Goal: Complete application form

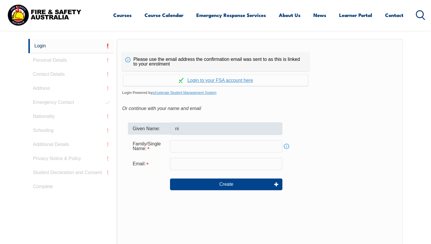
type input "n"
type input "NI"
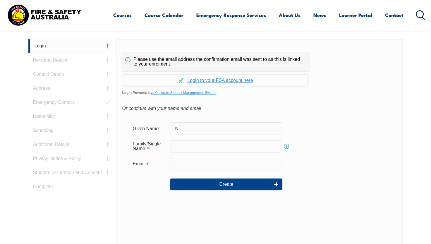
click at [321, 127] on div "Given Name: NI" at bounding box center [259, 128] width 263 height 12
click at [203, 147] on input "text" at bounding box center [226, 146] width 112 height 12
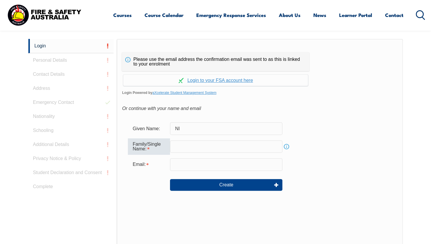
type input "[PERSON_NAME]"
type input "[PERSON_NAME][EMAIL_ADDRESS][DOMAIN_NAME]"
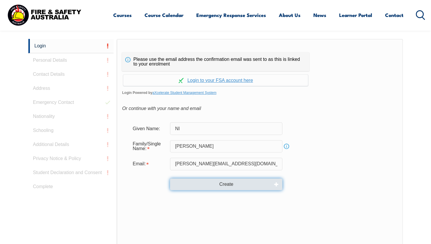
click at [238, 184] on button "Create" at bounding box center [226, 184] width 112 height 12
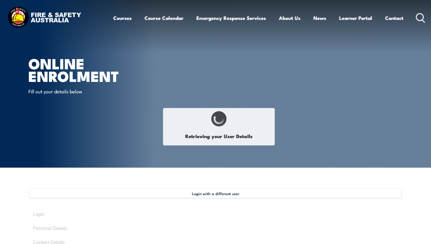
select select "Ms"
type input "Ni"
type input "[PERSON_NAME]"
type input "Quoc"
type input "[PERSON_NAME]"
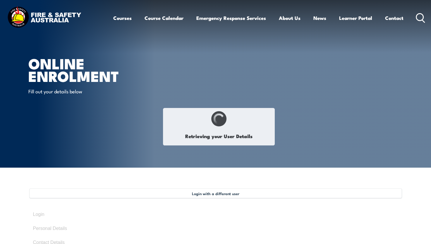
type input "[DATE]"
type input "3Q8VWWZ6BR"
select select "F"
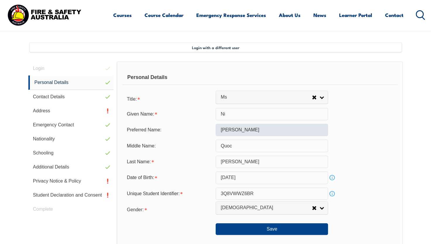
scroll to position [159, 0]
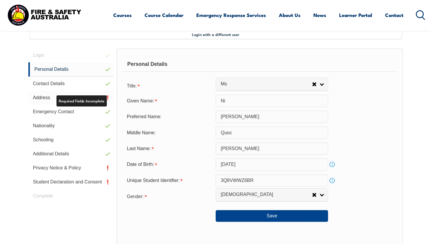
click at [94, 99] on link "Address" at bounding box center [70, 98] width 85 height 14
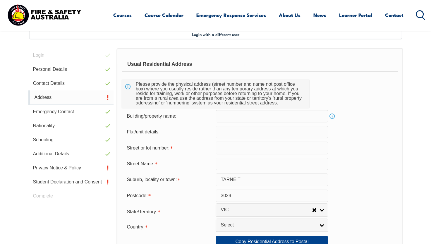
click at [40, 95] on link "Address" at bounding box center [70, 97] width 85 height 14
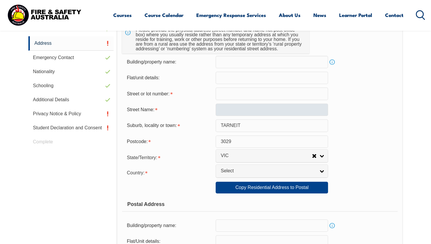
scroll to position [188, 0]
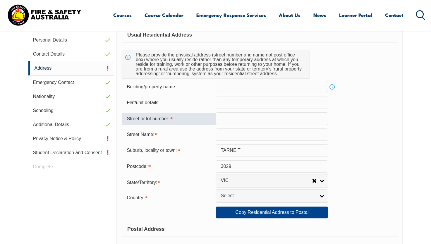
click at [243, 117] on input "text" at bounding box center [272, 118] width 112 height 12
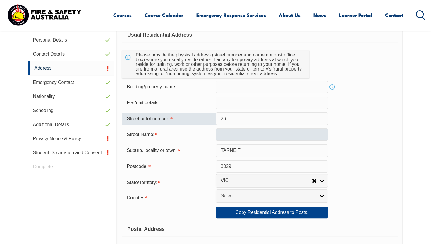
type input "26"
click at [238, 135] on input "text" at bounding box center [272, 134] width 112 height 12
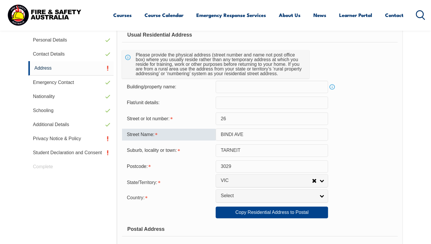
type input "BINDI AVE"
click at [371, 137] on div "Street Name: [GEOGRAPHIC_DATA]" at bounding box center [259, 134] width 275 height 12
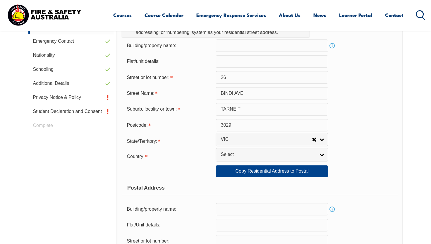
scroll to position [305, 0]
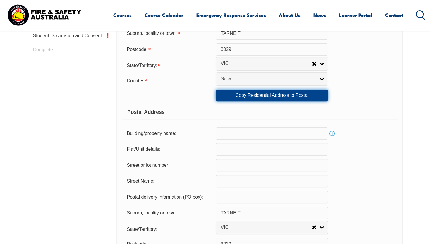
click at [278, 98] on link "Copy Residential Address to Postal" at bounding box center [272, 95] width 112 height 12
type input "26"
type input "BINDI AVE"
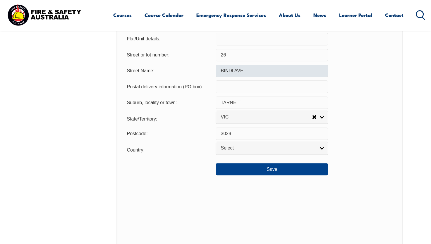
scroll to position [481, 0]
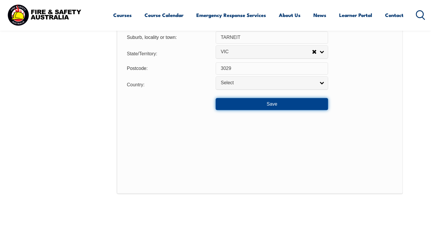
click at [301, 105] on button "Save" at bounding box center [272, 104] width 112 height 12
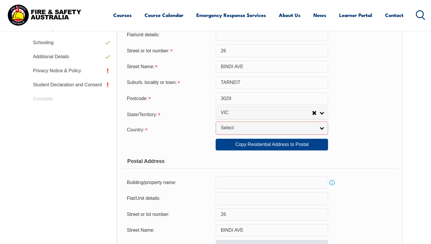
scroll to position [260, 0]
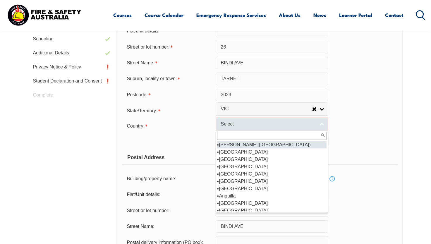
click at [270, 123] on span "Select" at bounding box center [267, 124] width 95 height 6
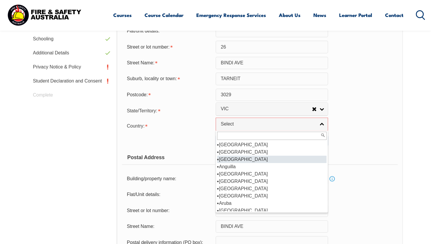
scroll to position [58, 0]
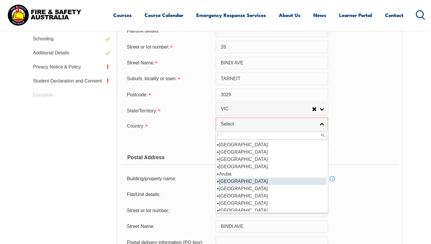
click at [239, 181] on li "[GEOGRAPHIC_DATA]" at bounding box center [271, 181] width 109 height 7
select select "1101"
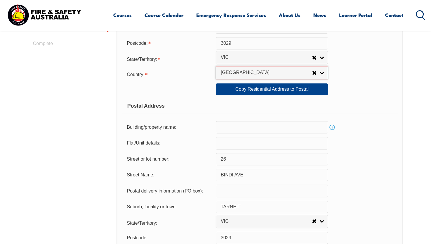
scroll to position [406, 0]
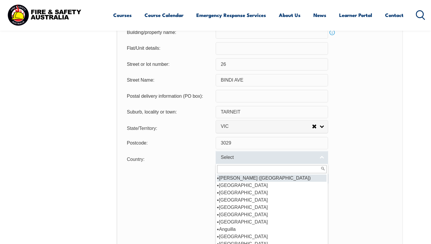
click at [277, 158] on span "Select" at bounding box center [267, 157] width 95 height 6
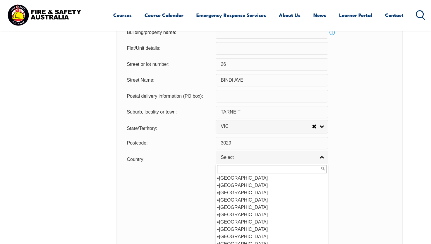
scroll to position [58, 0]
click at [236, 215] on li "[GEOGRAPHIC_DATA]" at bounding box center [271, 214] width 109 height 7
select select "1101"
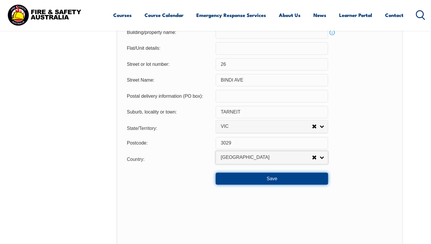
click at [267, 179] on button "Save" at bounding box center [272, 179] width 112 height 12
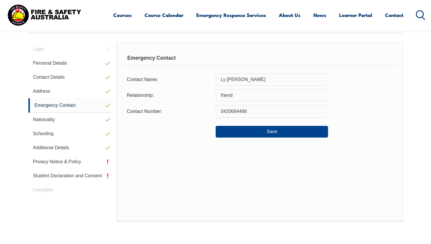
scroll to position [159, 0]
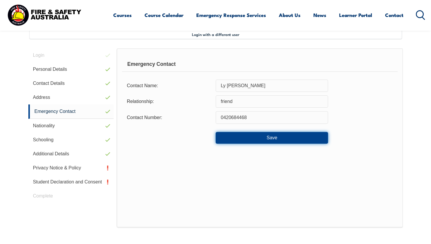
click at [291, 139] on button "Save" at bounding box center [272, 138] width 112 height 12
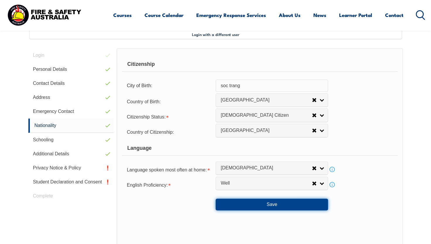
click at [271, 205] on button "Save" at bounding box center [272, 205] width 112 height 12
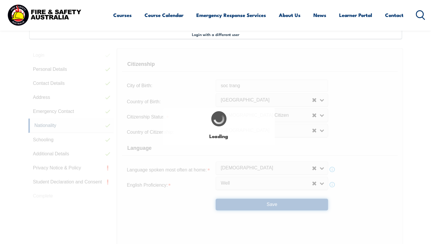
select select "false"
select select "true"
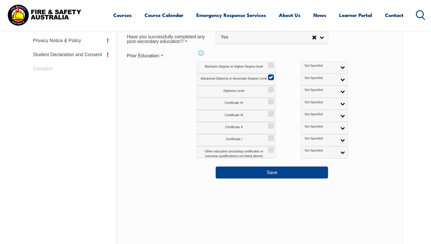
scroll to position [305, 0]
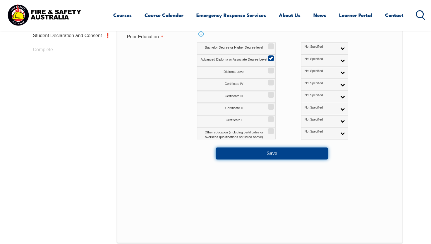
click at [303, 156] on button "Save" at bounding box center [272, 153] width 112 height 12
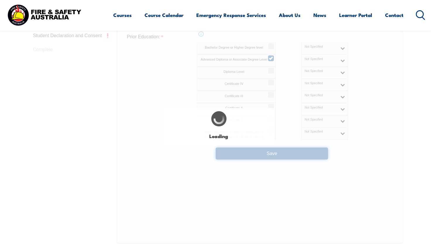
select select "false"
select select "true"
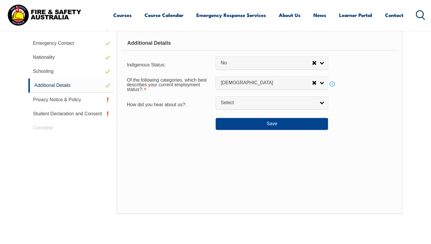
scroll to position [159, 0]
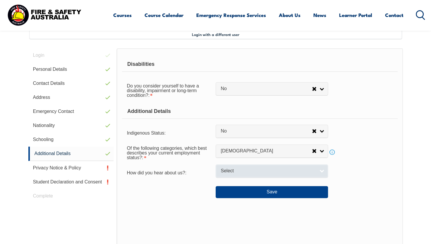
click at [317, 171] on link "Select" at bounding box center [272, 170] width 112 height 13
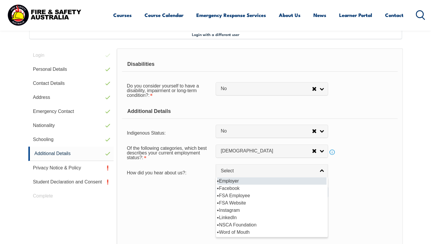
drag, startPoint x: 310, startPoint y: 195, endPoint x: 313, endPoint y: 178, distance: 17.0
click at [313, 178] on ul "Employer Facebook FSA Employee FSA Website Instagram LinkedIn NSCA Foundation W…" at bounding box center [271, 206] width 111 height 58
select select "8019"
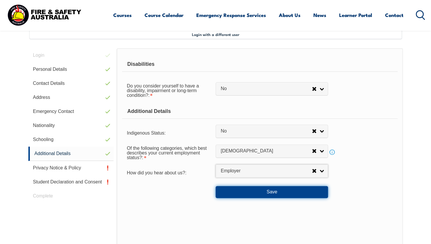
click at [296, 192] on button "Save" at bounding box center [272, 192] width 112 height 12
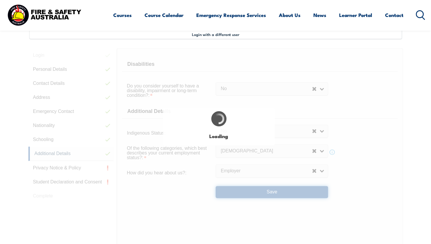
select select "false"
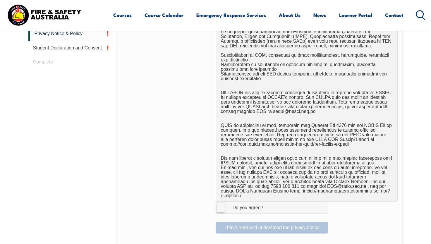
scroll to position [364, 0]
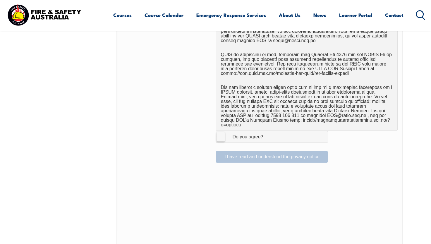
click at [223, 132] on label "I Agree Do you agree?" at bounding box center [272, 137] width 112 height 12
click at [268, 132] on input "I Agree Do you agree?" at bounding box center [273, 136] width 10 height 11
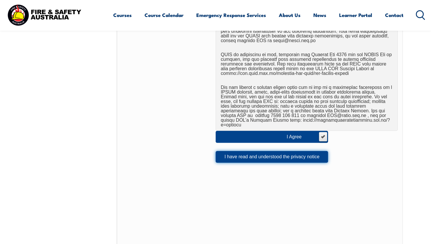
click at [241, 151] on button "I have read and understood the privacy notice" at bounding box center [272, 157] width 112 height 12
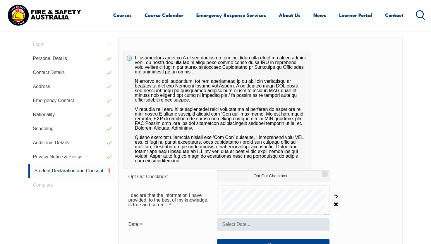
scroll to position [214, 0]
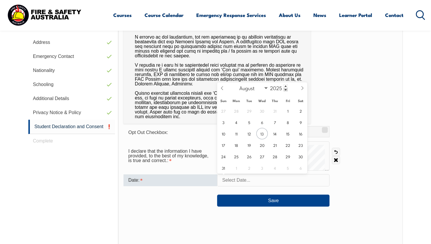
click at [243, 181] on input "text" at bounding box center [273, 180] width 112 height 12
click at [263, 133] on span "13" at bounding box center [261, 133] width 11 height 11
type input "[DATE]"
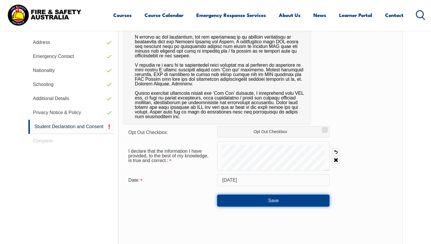
click at [283, 204] on button "Save" at bounding box center [273, 200] width 112 height 12
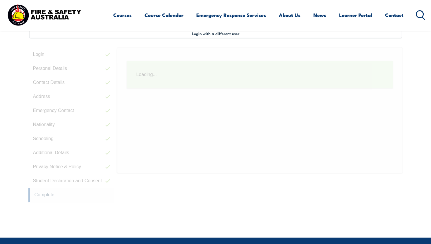
scroll to position [159, 0]
